Goal: Use online tool/utility: Utilize a website feature to perform a specific function

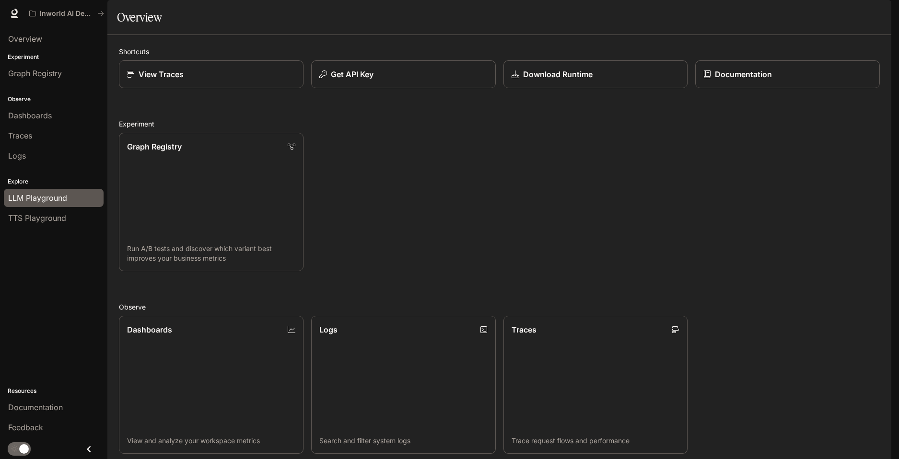
click at [71, 199] on div "LLM Playground" at bounding box center [53, 198] width 91 height 12
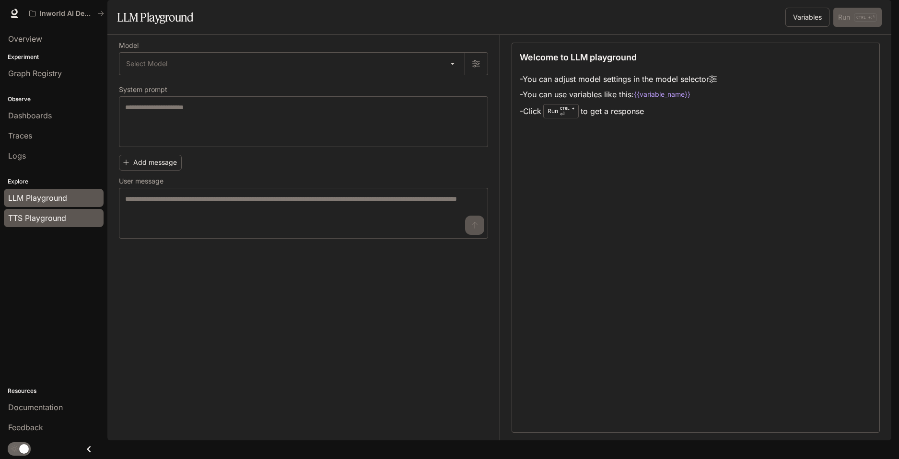
click at [67, 218] on div "TTS Playground" at bounding box center [53, 218] width 91 height 12
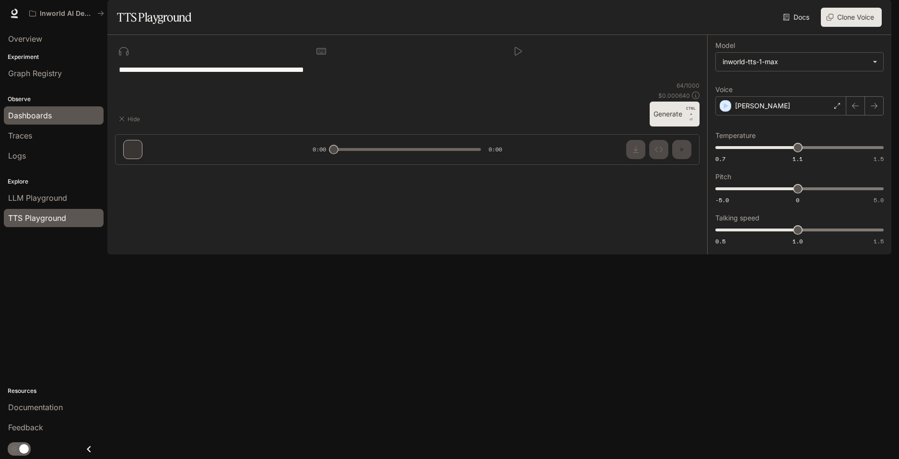
type textarea "**********"
type input "***"
